Goal: Information Seeking & Learning: Understand process/instructions

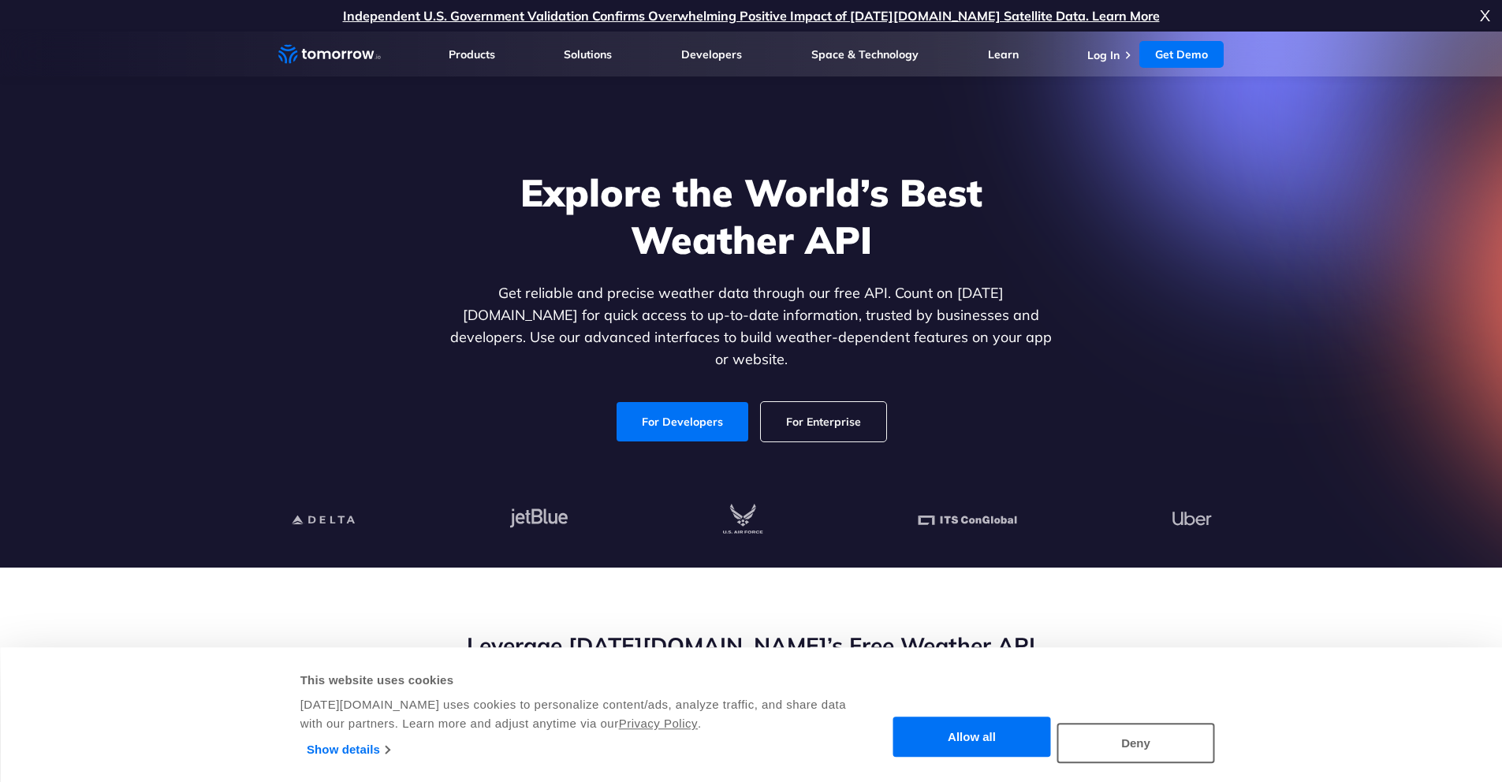
click at [202, 45] on header "Weather Intelligence Solutions Products Products For Organizations Resilience P…" at bounding box center [751, 54] width 1502 height 45
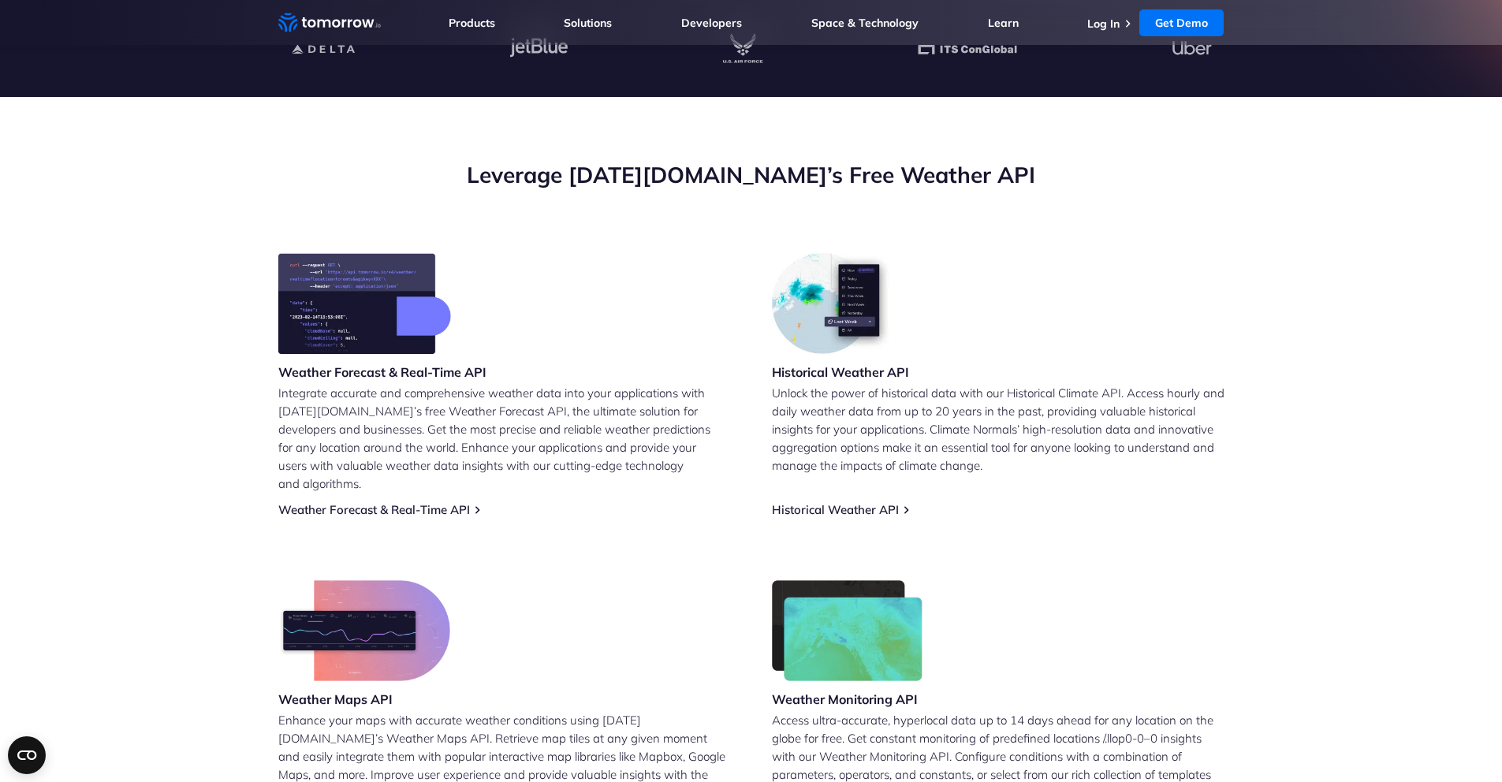
scroll to position [200, 0]
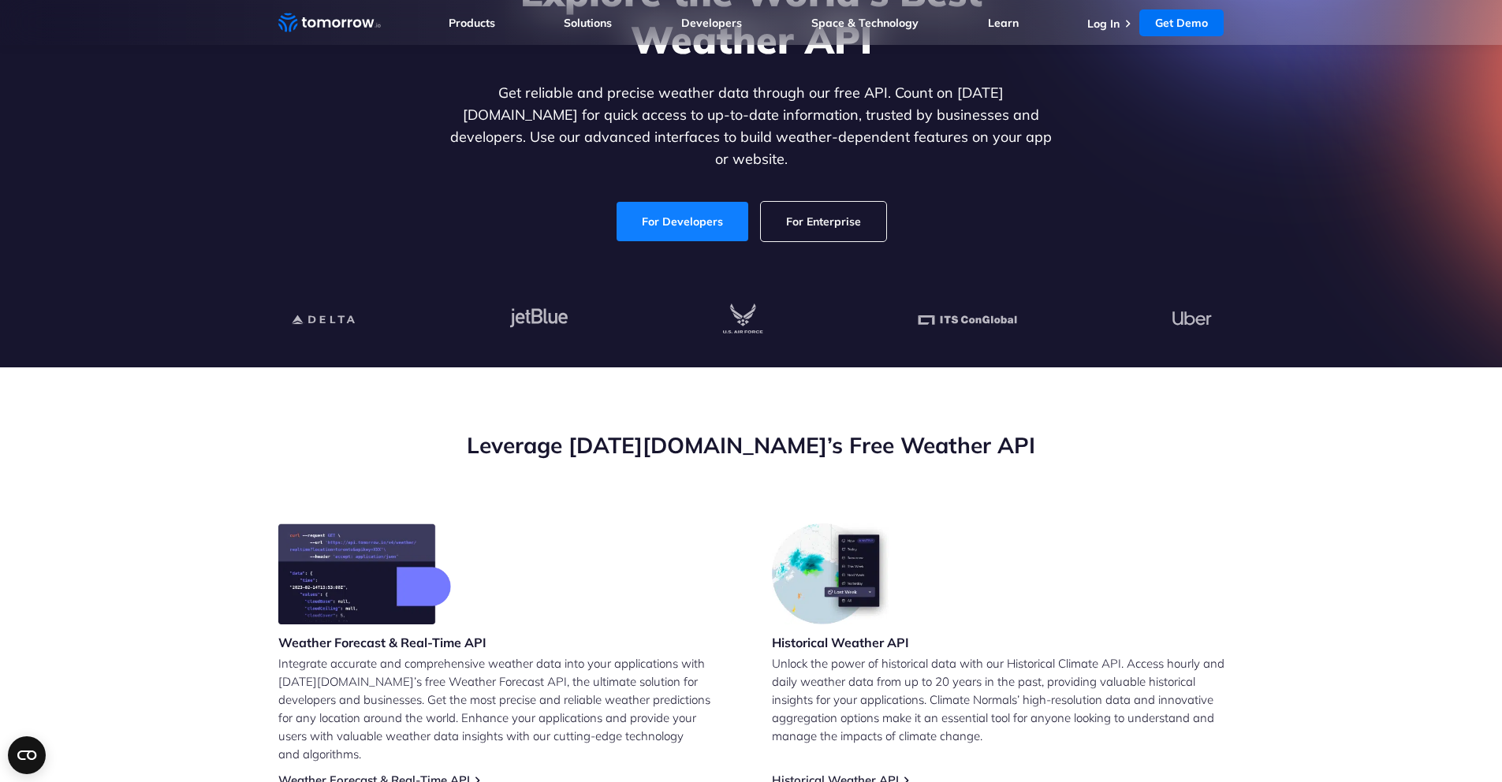
click at [640, 213] on link "For Developers" at bounding box center [683, 221] width 132 height 39
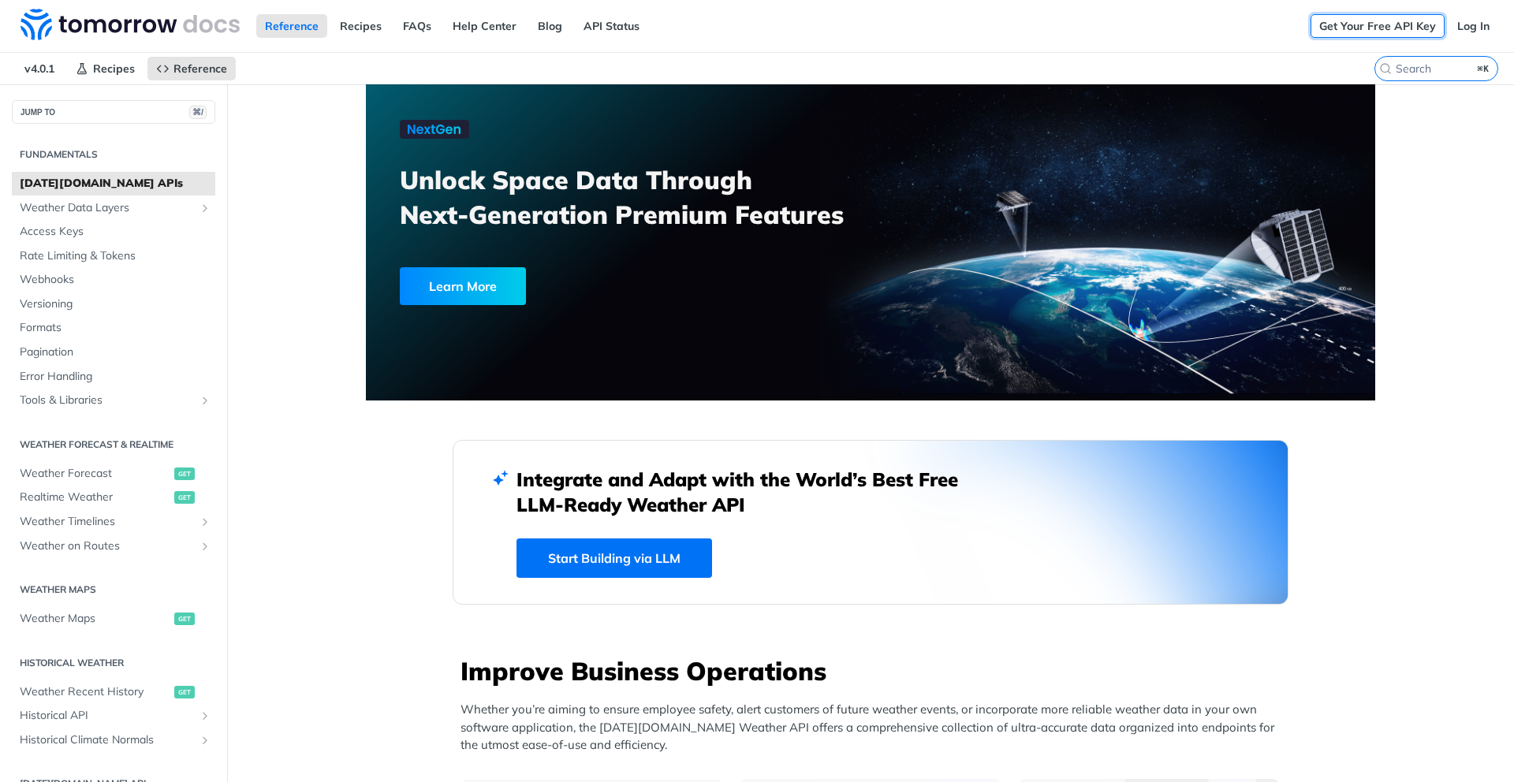
click at [1361, 23] on link "Get Your Free API Key" at bounding box center [1378, 26] width 134 height 24
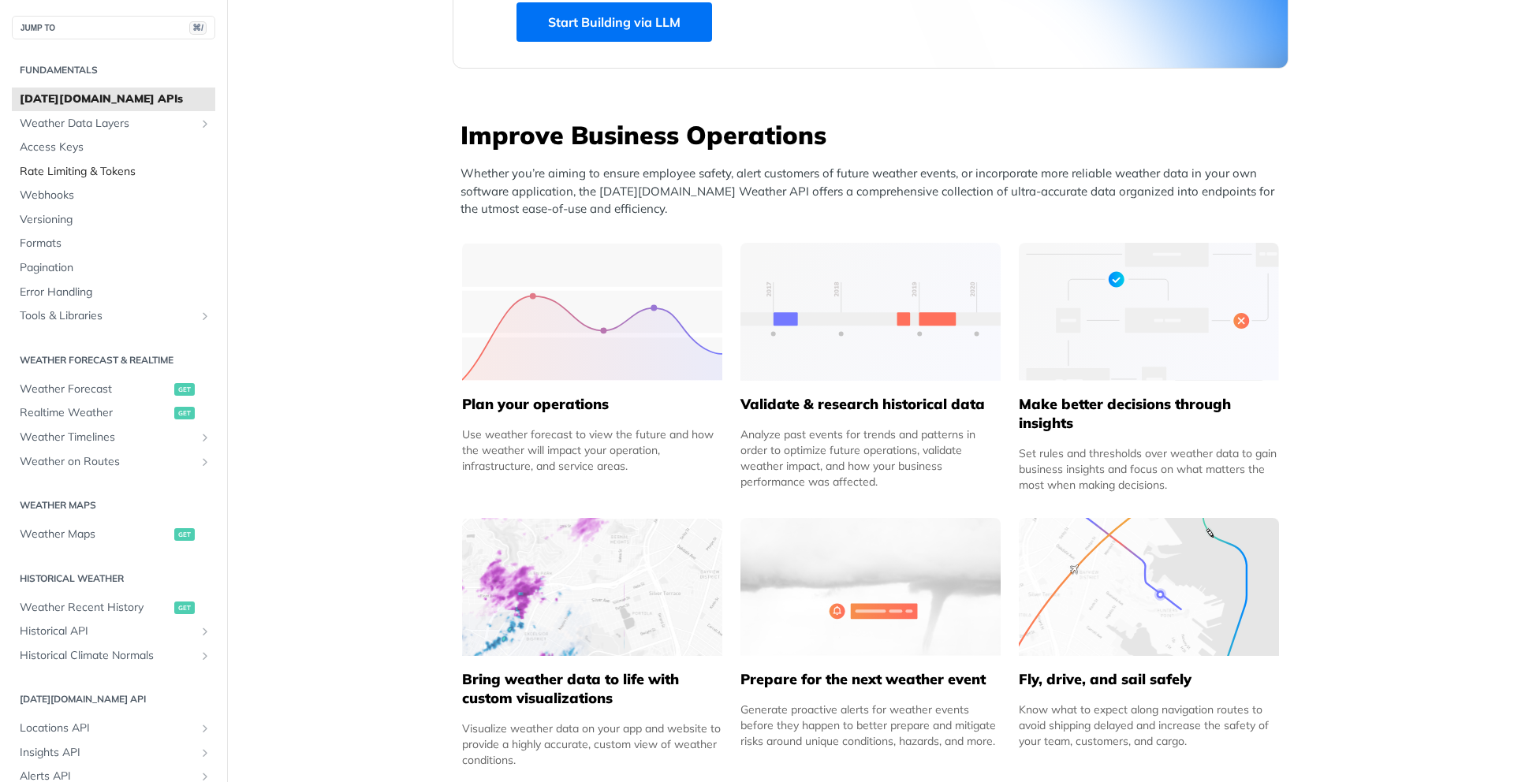
click at [106, 175] on span "Rate Limiting & Tokens" at bounding box center [116, 172] width 192 height 16
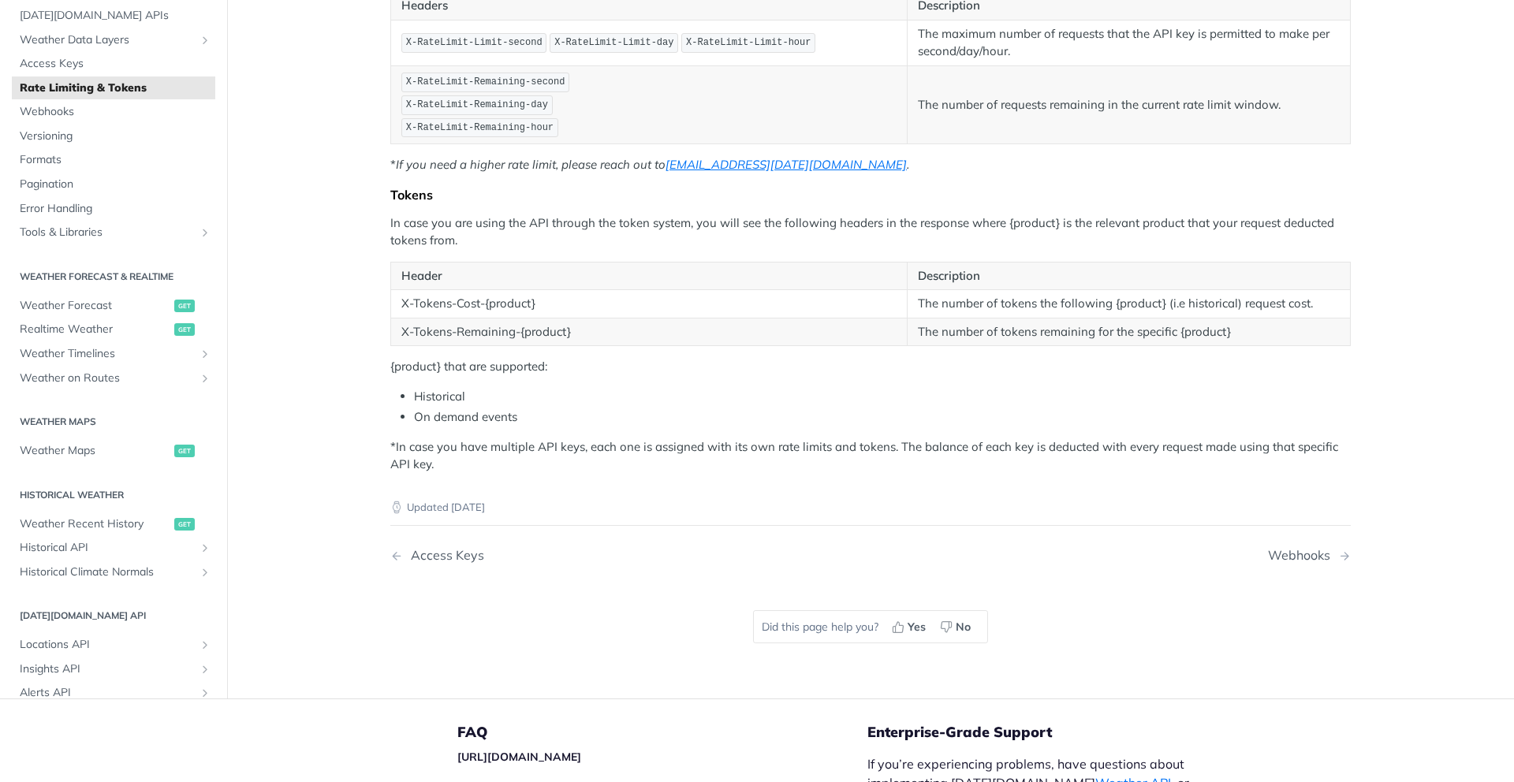
scroll to position [66, 0]
